Goal: Navigation & Orientation: Find specific page/section

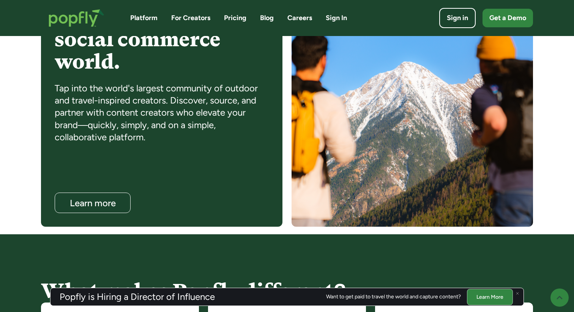
scroll to position [672, 0]
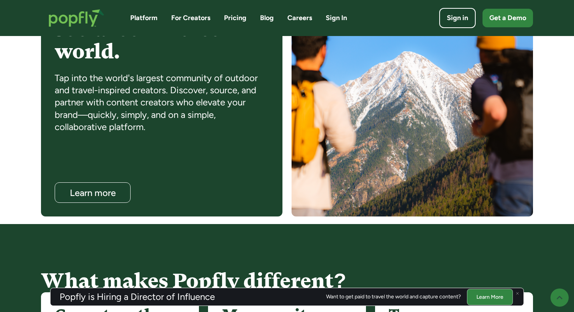
click at [145, 19] on link "Platform" at bounding box center [143, 17] width 27 height 9
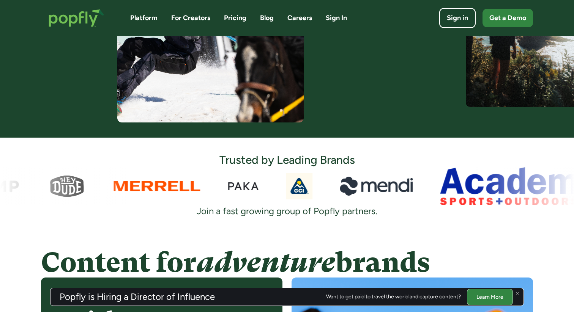
scroll to position [402, 0]
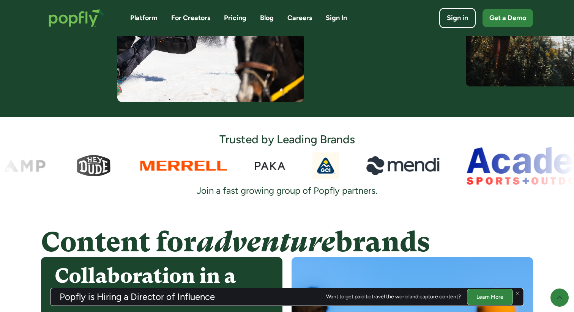
drag, startPoint x: 252, startPoint y: 168, endPoint x: 347, endPoint y: 168, distance: 95.2
click at [347, 168] on div at bounding box center [287, 166] width 574 height 38
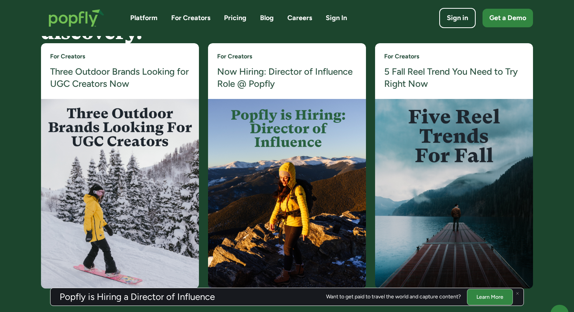
scroll to position [1470, 0]
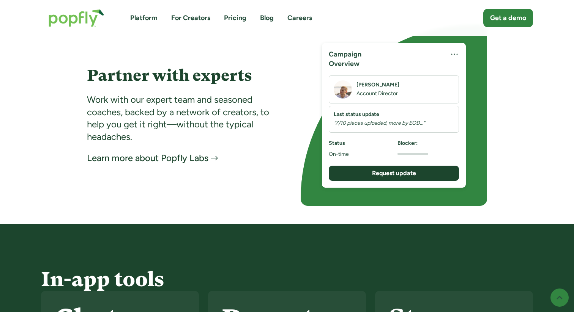
scroll to position [1543, 0]
